Goal: Find specific page/section: Find specific page/section

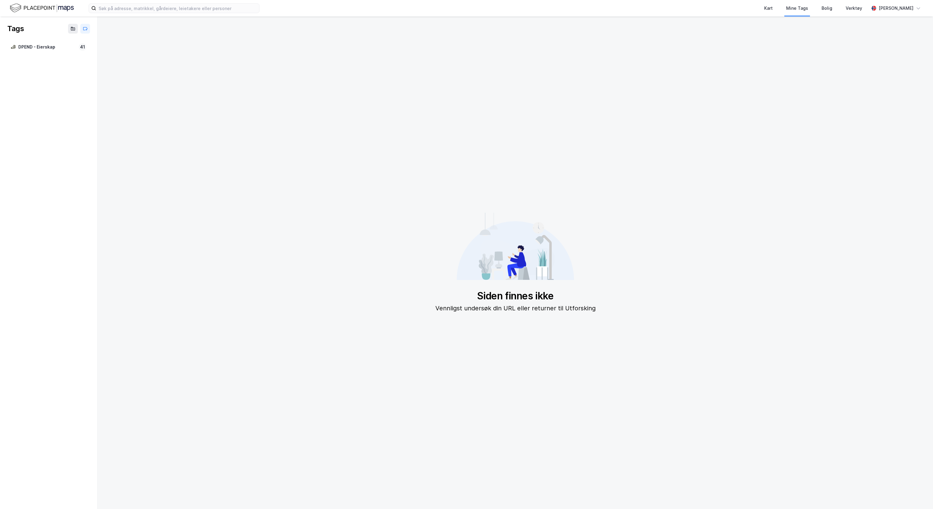
click at [38, 9] on img at bounding box center [42, 8] width 64 height 11
